Goal: Check status: Check status

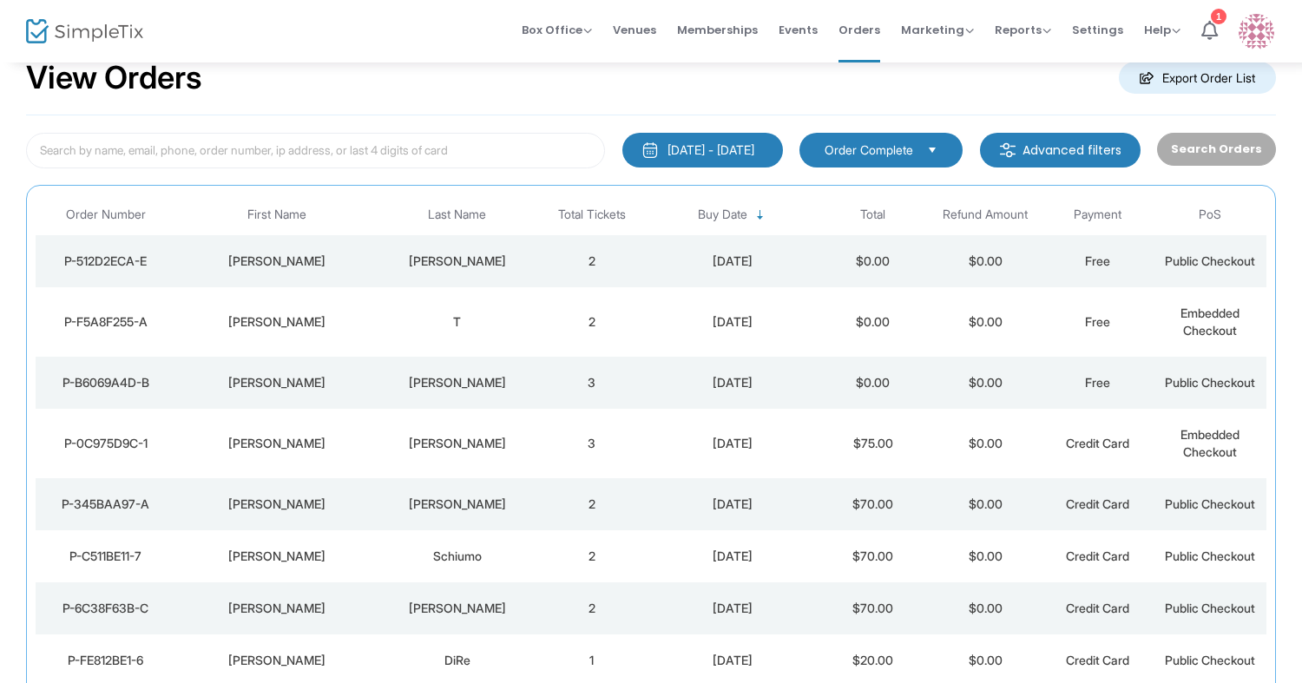
scroll to position [46, 0]
click at [344, 321] on div "[PERSON_NAME]" at bounding box center [278, 321] width 194 height 17
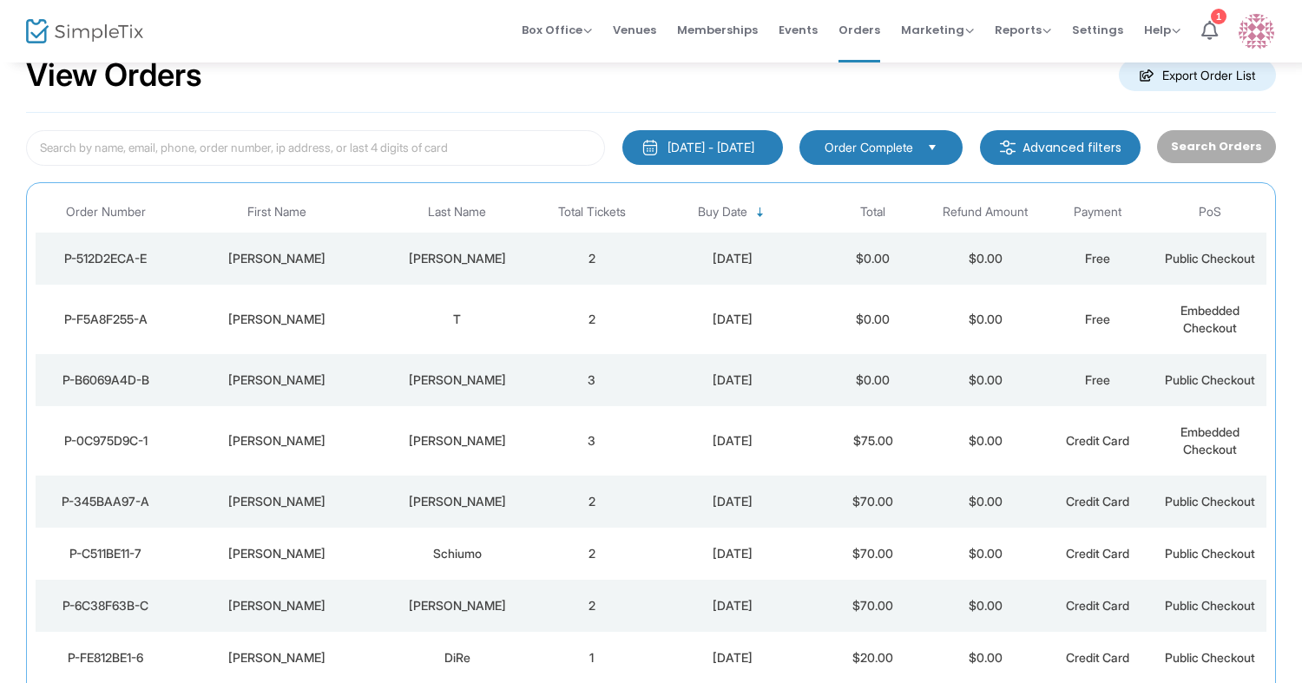
scroll to position [49, 0]
click at [328, 265] on div "[PERSON_NAME]" at bounding box center [278, 257] width 194 height 17
